Goal: Task Accomplishment & Management: Use online tool/utility

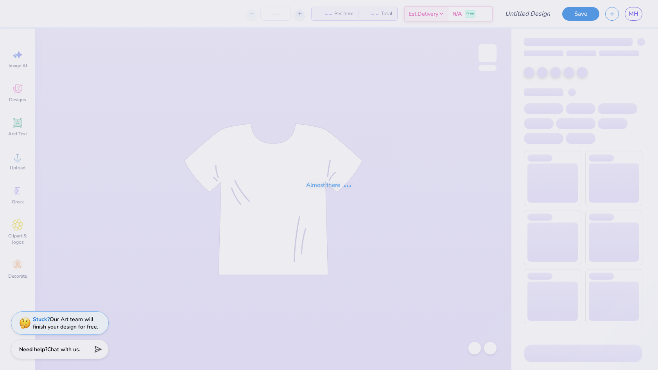
type input "[PERSON_NAME] : [GEOGRAPHIC_DATA]"
type input "24"
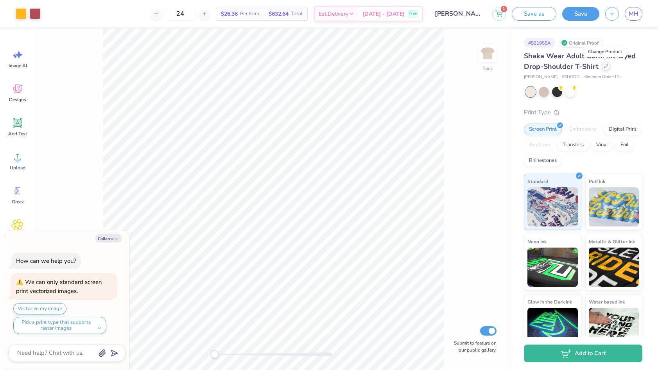
click at [605, 67] on icon at bounding box center [606, 66] width 4 height 4
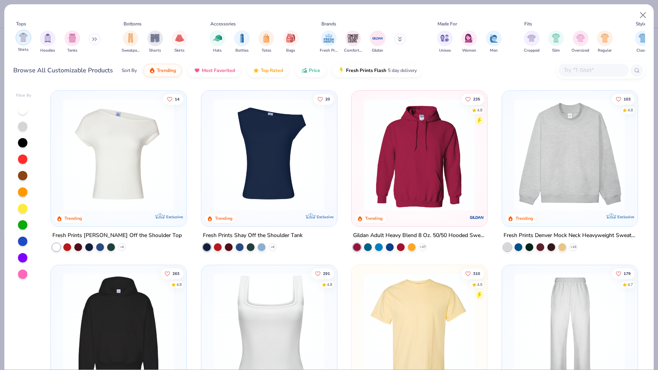
click at [25, 38] on img "filter for Shirts" at bounding box center [23, 37] width 9 height 9
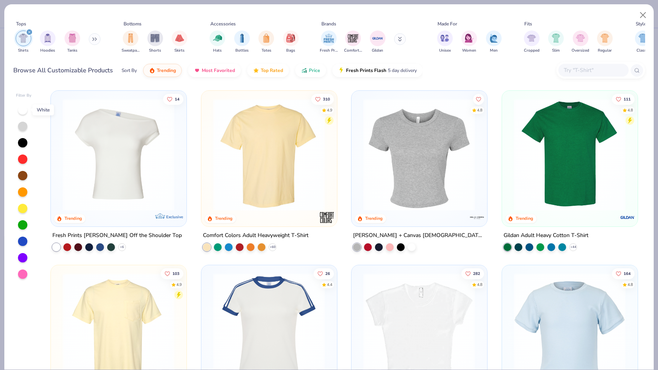
click at [23, 110] on div at bounding box center [22, 109] width 9 height 9
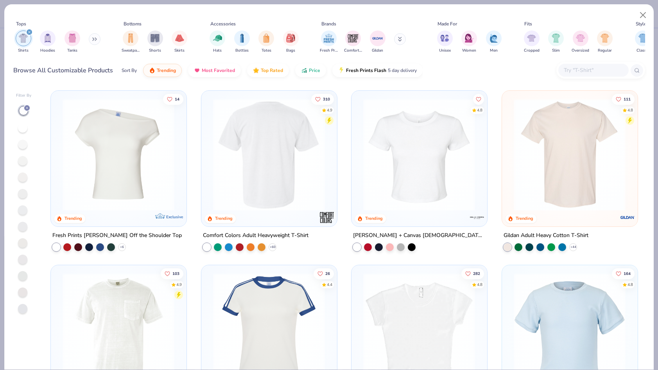
click at [209, 165] on img at bounding box center [149, 155] width 120 height 112
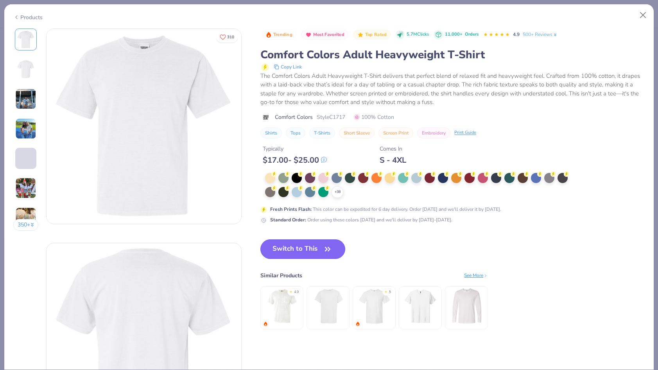
click at [309, 247] on button "Switch to This" at bounding box center [302, 249] width 85 height 20
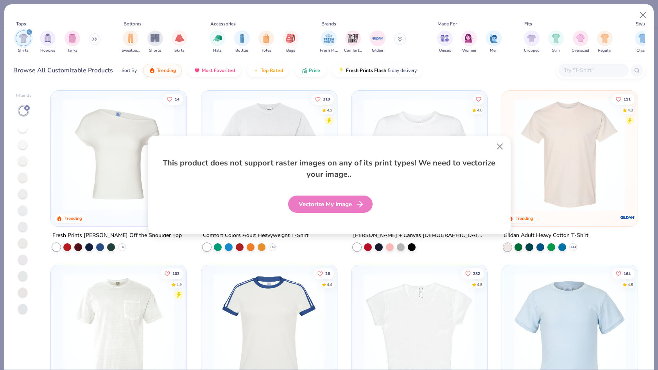
click at [344, 206] on div "Vectorize My Image" at bounding box center [330, 204] width 84 height 17
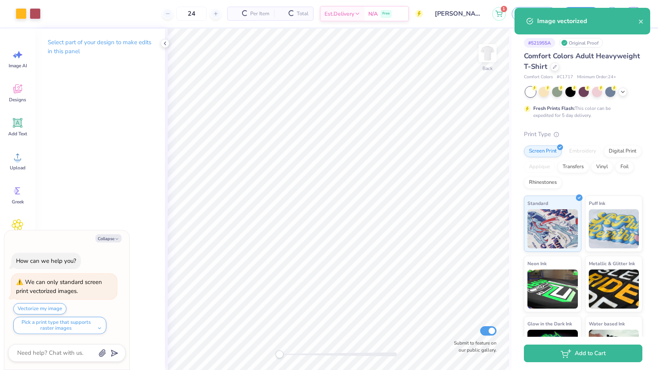
type textarea "x"
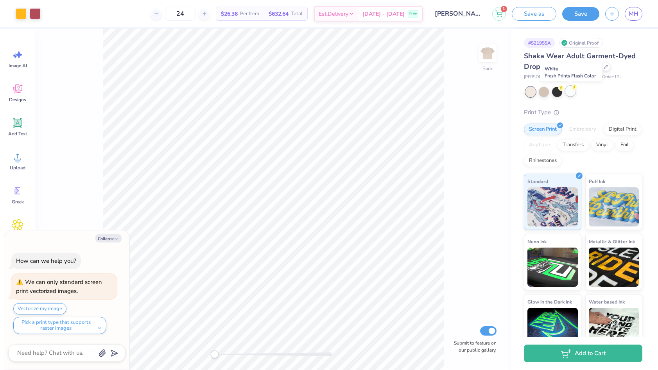
click at [569, 91] on div at bounding box center [570, 91] width 10 height 10
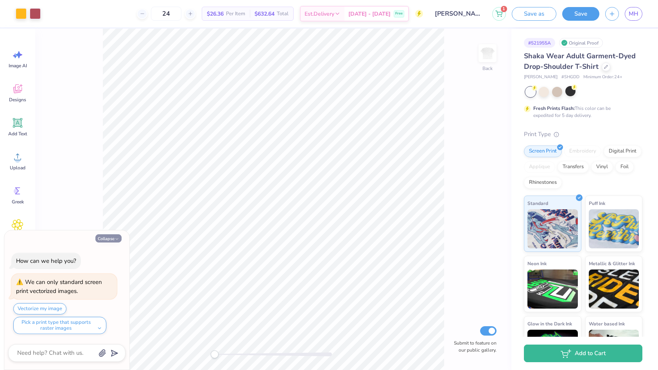
click at [113, 238] on button "Collapse" at bounding box center [108, 238] width 26 height 8
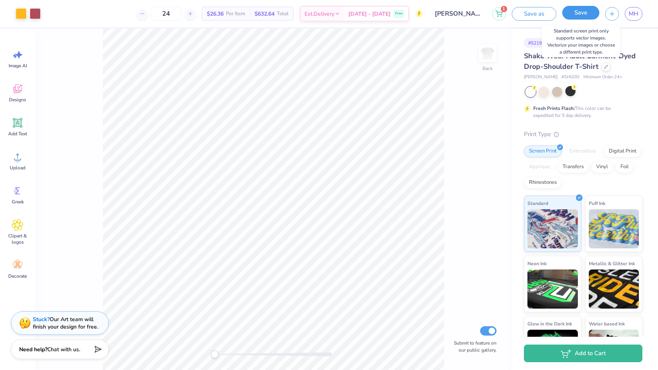
click at [585, 13] on button "Save" at bounding box center [580, 13] width 37 height 14
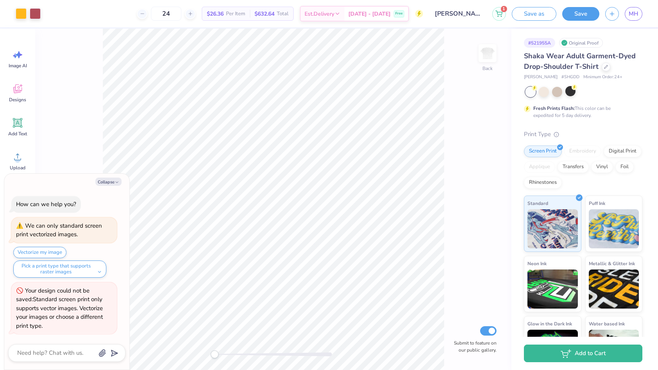
click at [612, 122] on div "Shaka Wear Adult Garment-Dyed Drop-Shoulder T-Shirt Shaka Wear # SHGDD Minimum …" at bounding box center [583, 211] width 118 height 321
click at [624, 153] on div "Digital Print" at bounding box center [623, 150] width 38 height 12
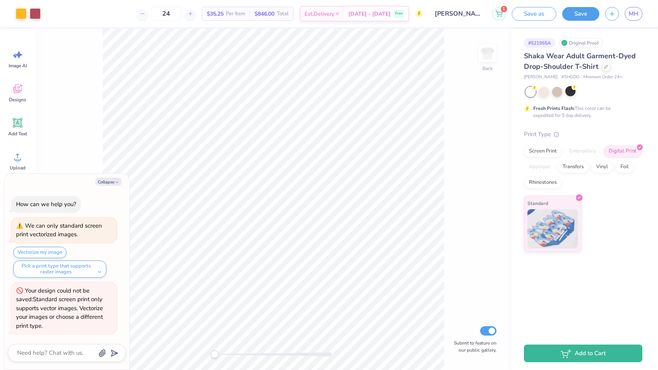
click at [619, 129] on div "Shaka Wear Adult Garment-Dyed Drop-Shoulder T-Shirt Shaka Wear # SHGDD Minimum …" at bounding box center [583, 151] width 118 height 201
click at [576, 17] on button "Save" at bounding box center [580, 13] width 37 height 14
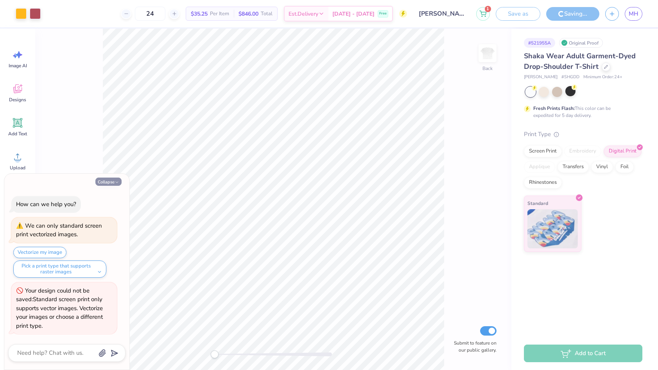
click at [112, 182] on button "Collapse" at bounding box center [108, 182] width 26 height 8
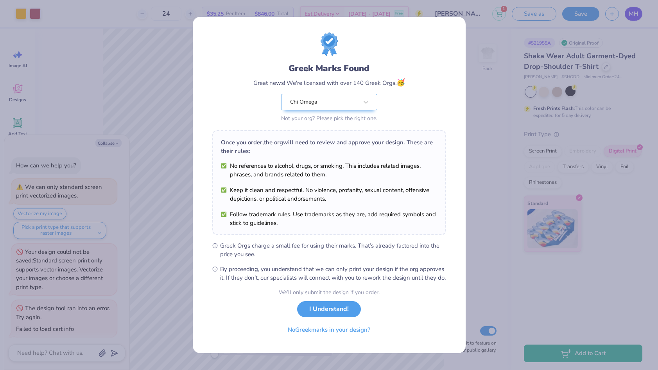
scroll to position [3, 0]
click at [352, 311] on button "I Understand!" at bounding box center [329, 307] width 64 height 16
type textarea "x"
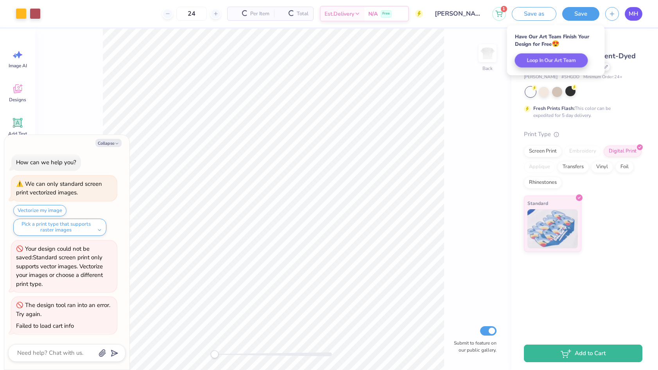
click at [632, 11] on span "MH" at bounding box center [634, 13] width 10 height 9
